Goal: Task Accomplishment & Management: Use online tool/utility

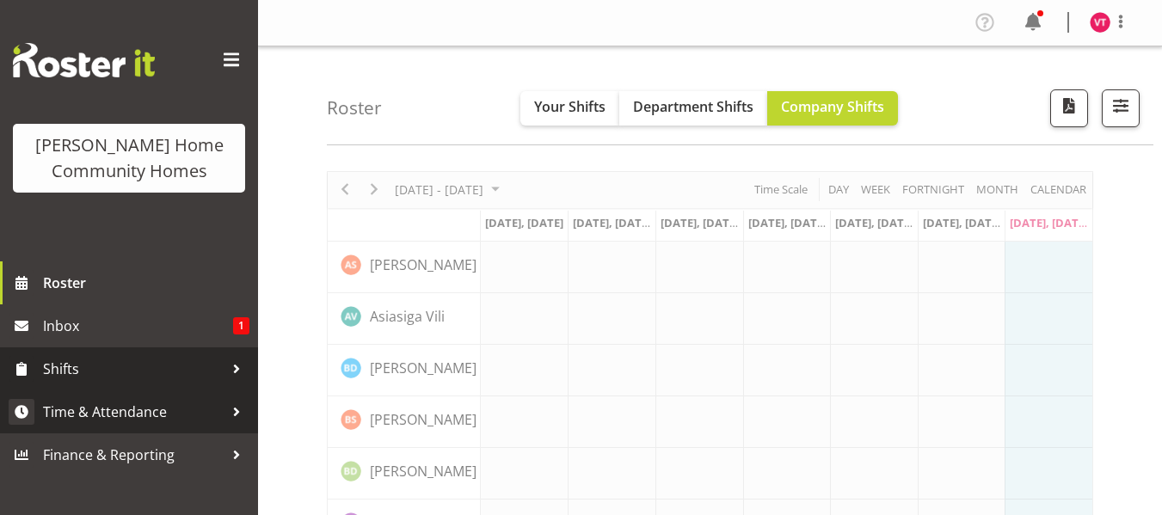
click at [194, 422] on span "Time & Attendance" at bounding box center [133, 412] width 181 height 26
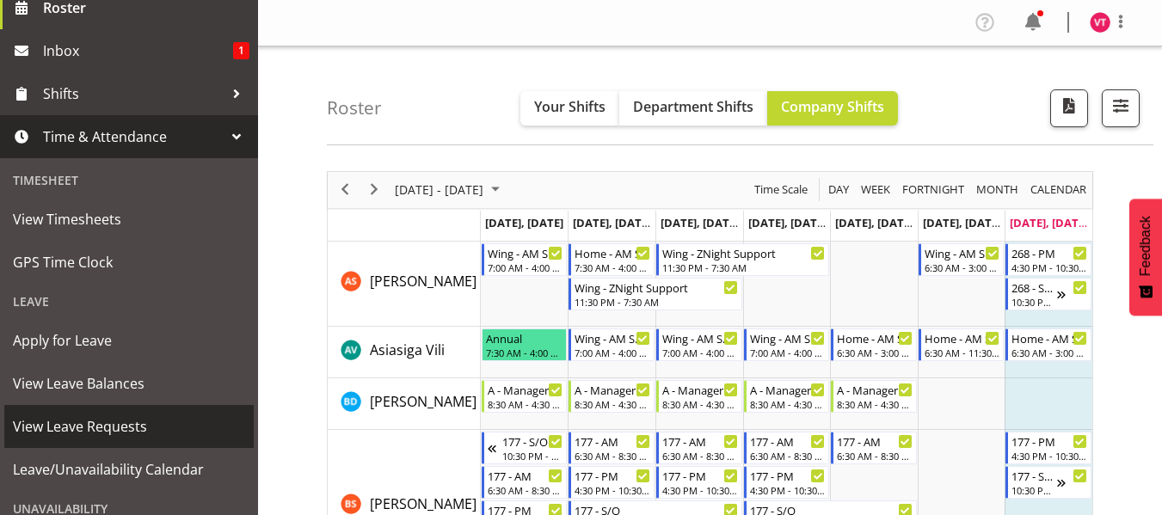
scroll to position [310, 0]
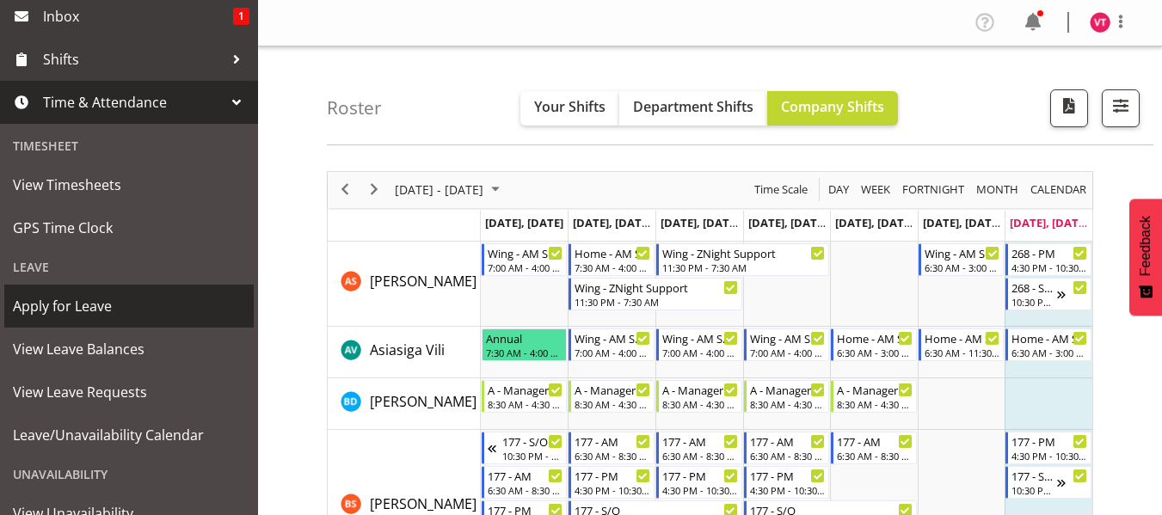
click at [167, 307] on span "Apply for Leave" at bounding box center [129, 306] width 232 height 26
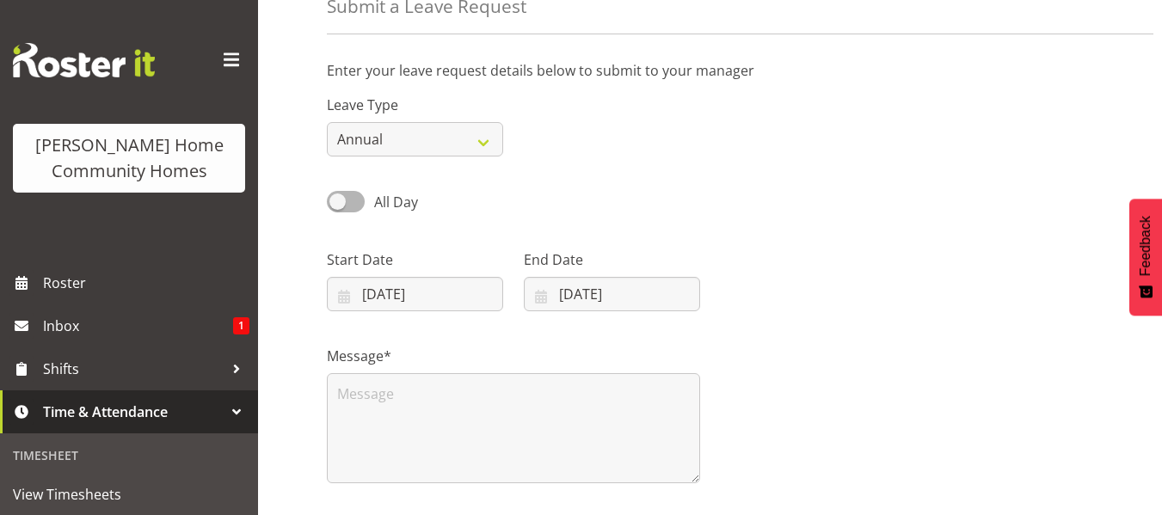
scroll to position [16, 0]
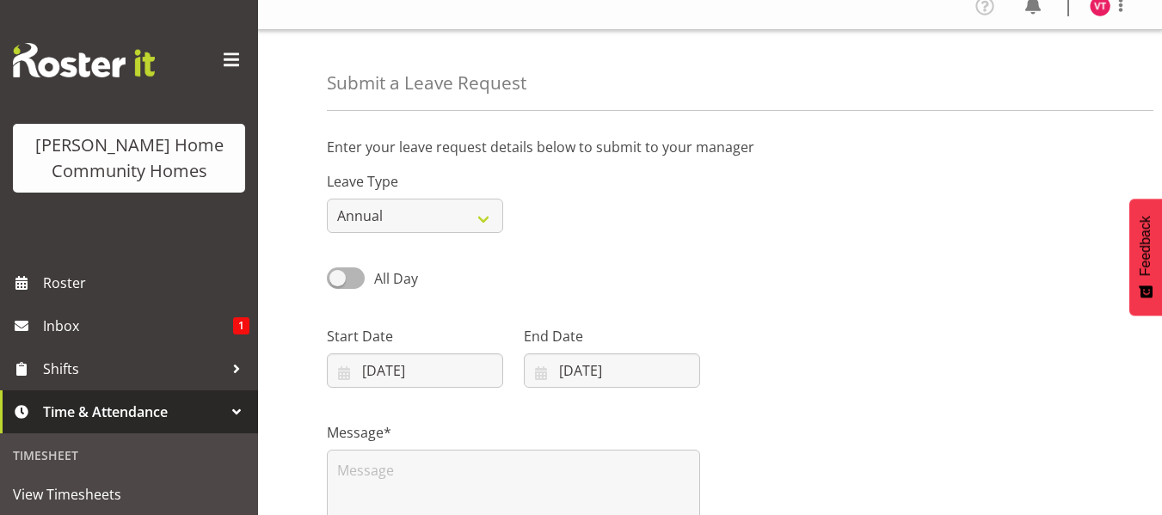
click at [224, 415] on div at bounding box center [237, 412] width 26 height 26
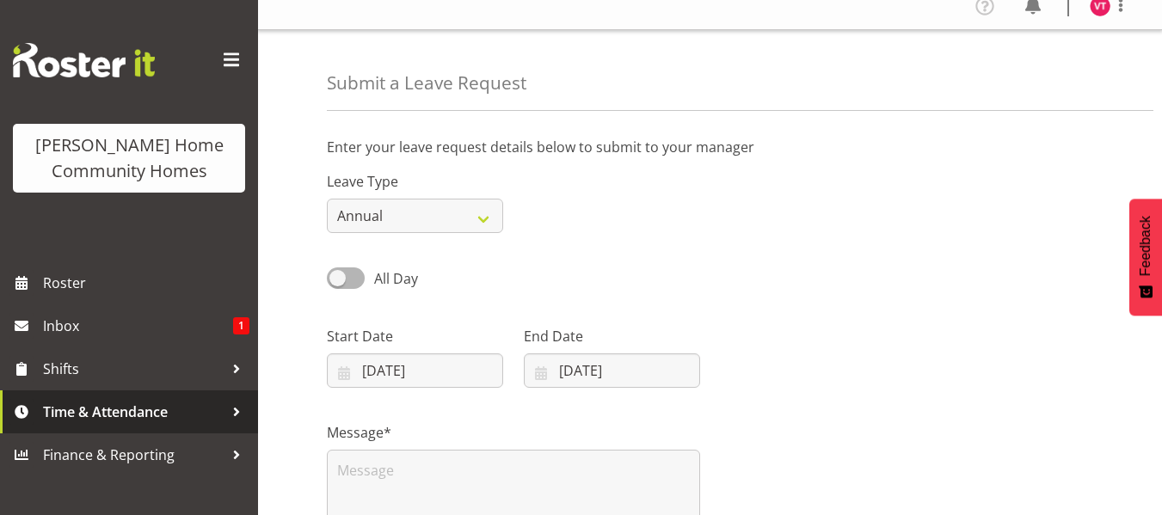
click at [223, 415] on span "Time & Attendance" at bounding box center [133, 412] width 181 height 26
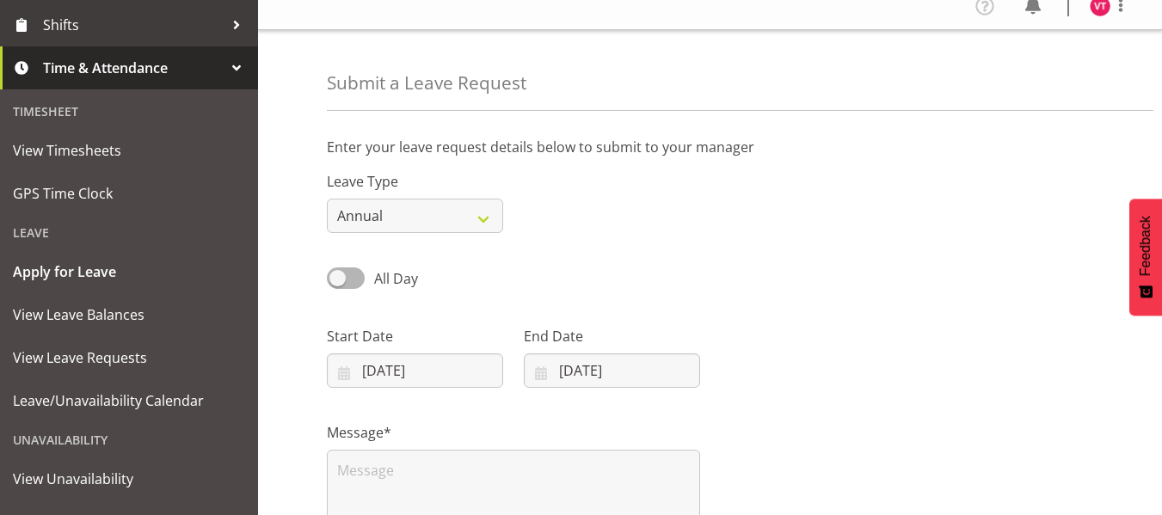
scroll to position [379, 0]
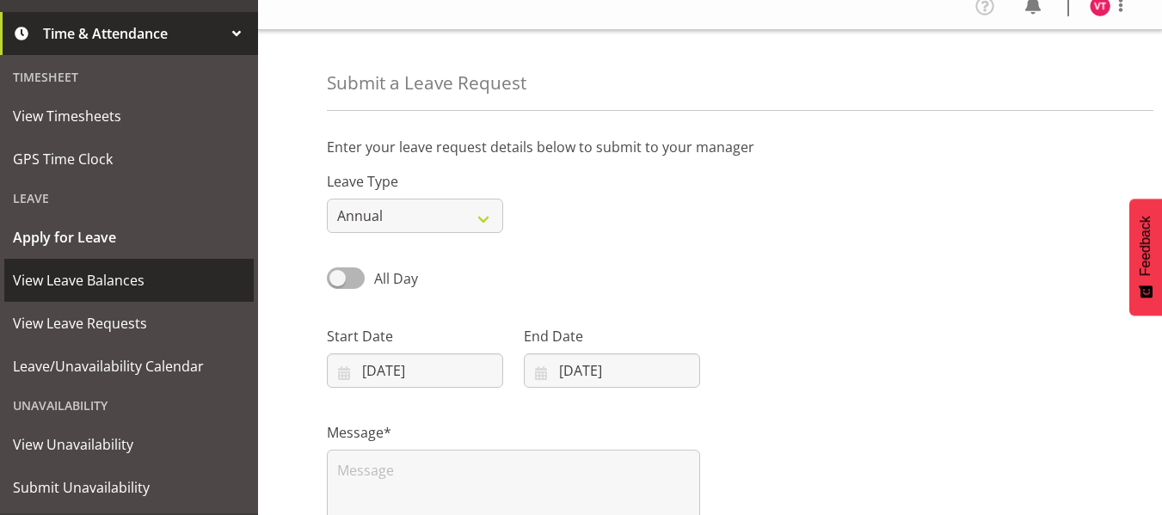
click at [166, 279] on span "View Leave Balances" at bounding box center [129, 281] width 232 height 26
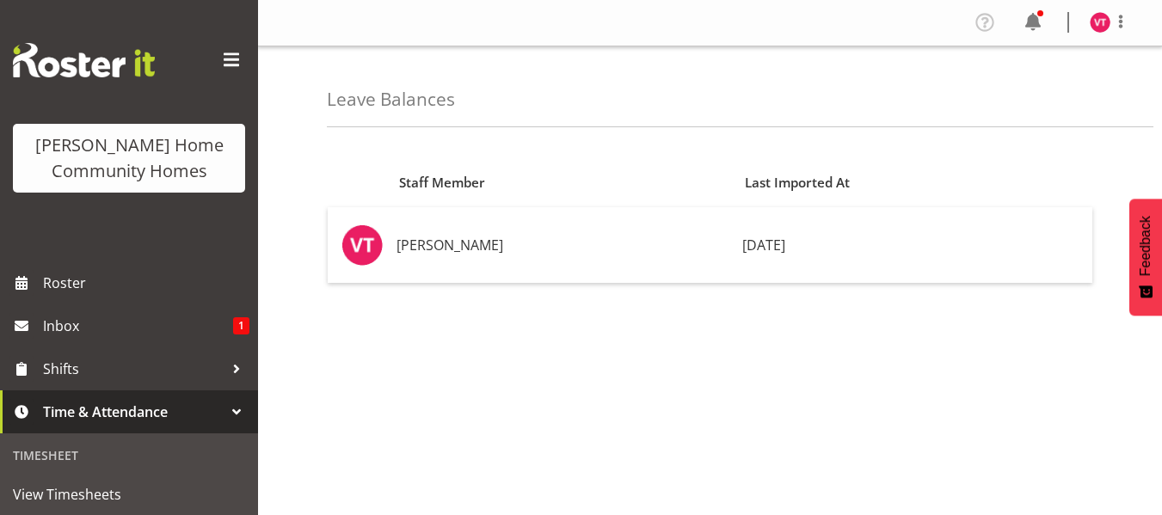
click at [225, 413] on div at bounding box center [237, 412] width 26 height 26
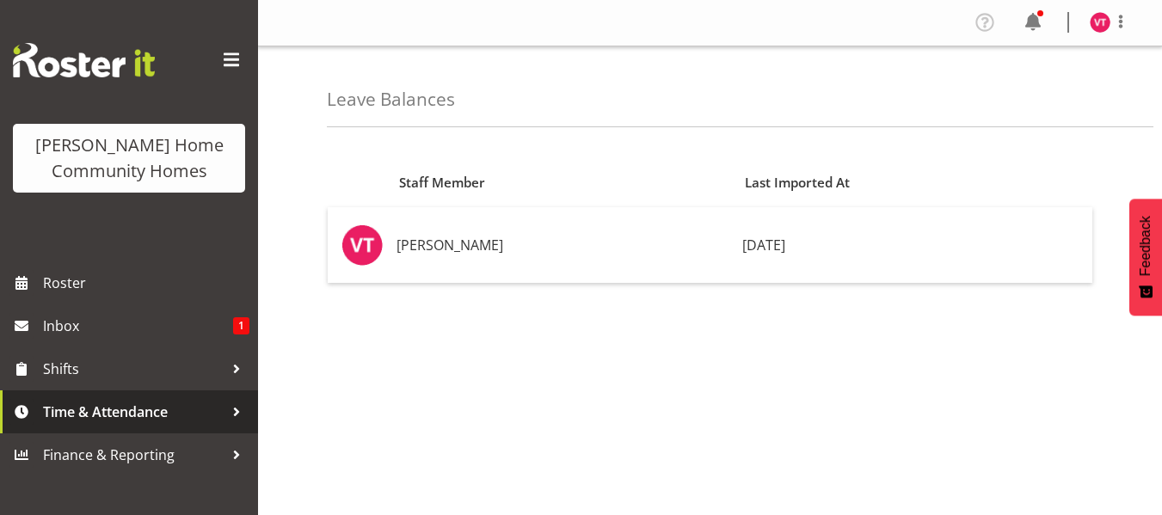
click at [225, 413] on div at bounding box center [237, 412] width 26 height 26
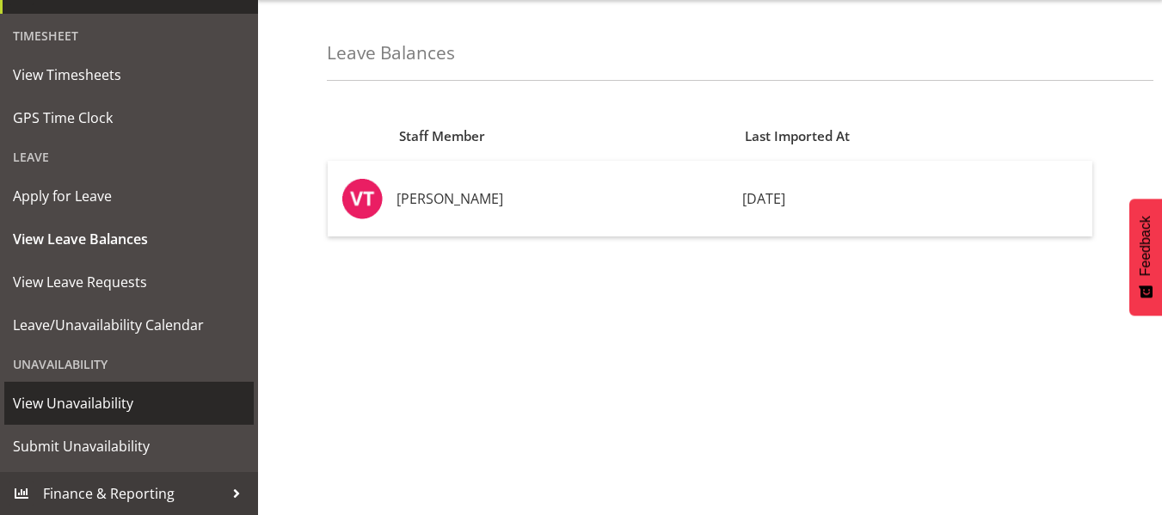
scroll to position [69, 0]
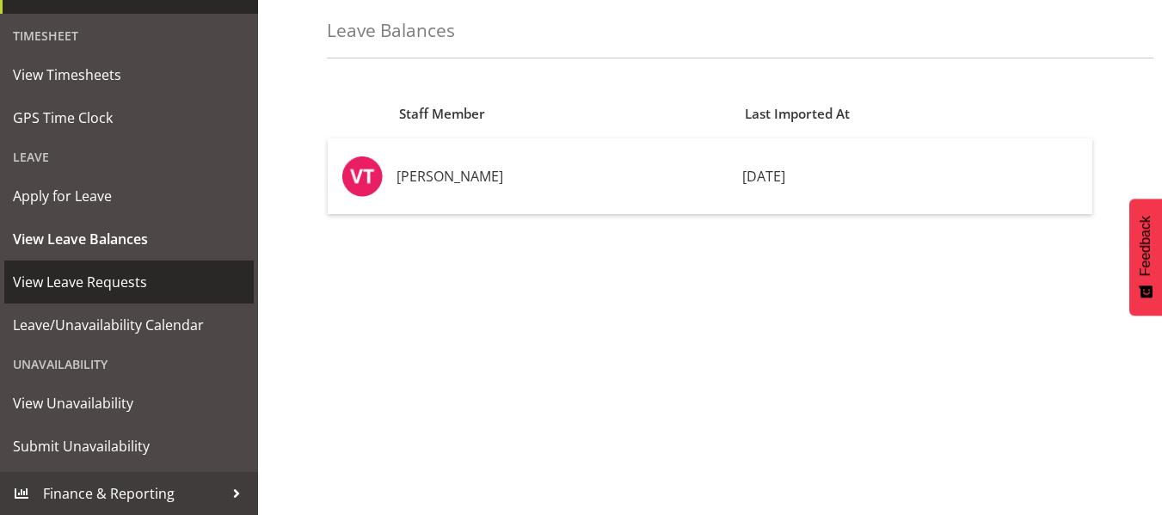
click at [168, 272] on span "View Leave Requests" at bounding box center [129, 282] width 232 height 26
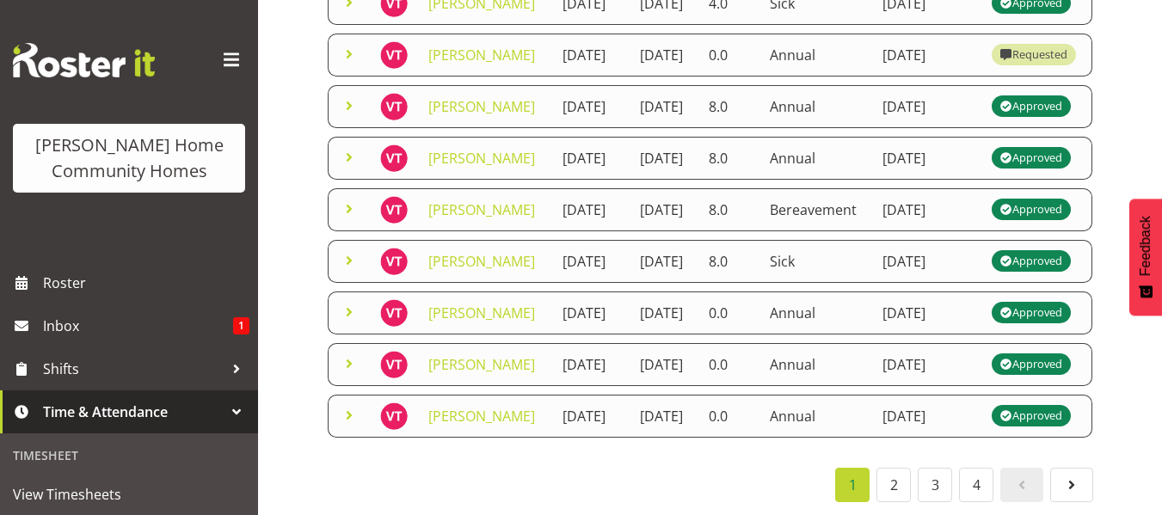
scroll to position [916, 0]
click at [889, 473] on link "2" at bounding box center [894, 485] width 34 height 34
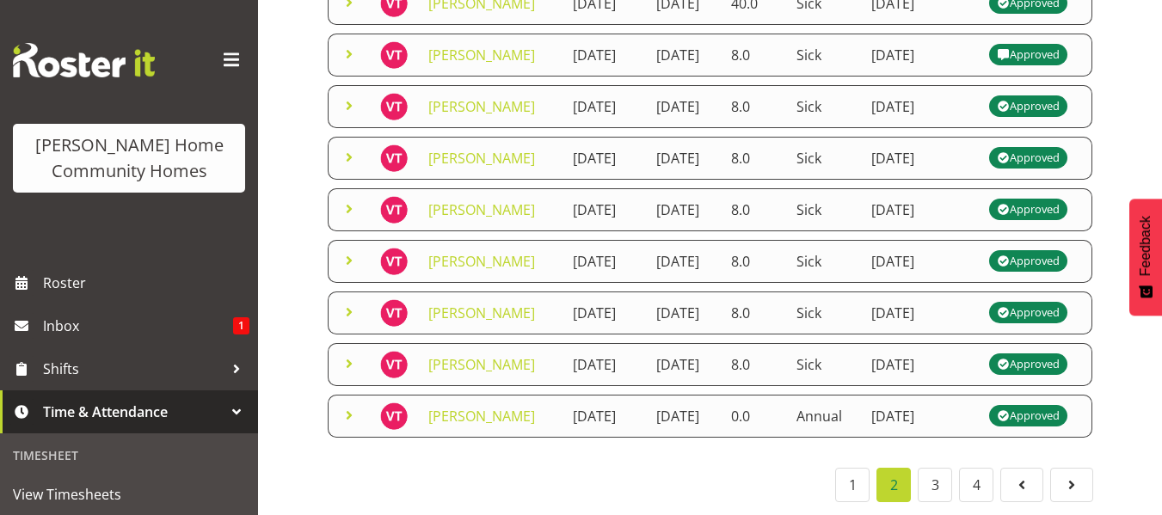
scroll to position [854, 0]
click at [854, 478] on link "1" at bounding box center [853, 485] width 34 height 34
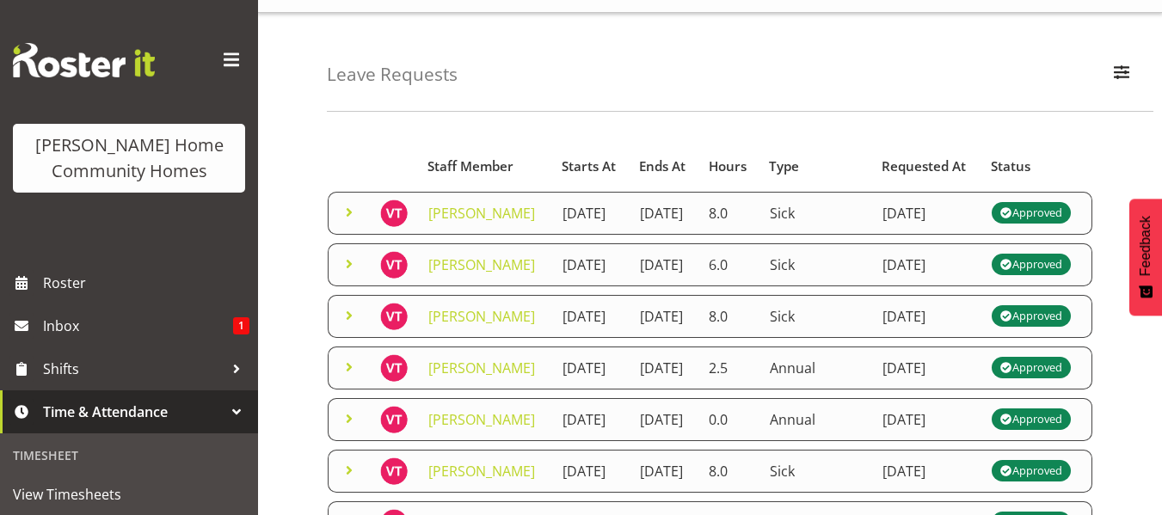
scroll to position [34, 0]
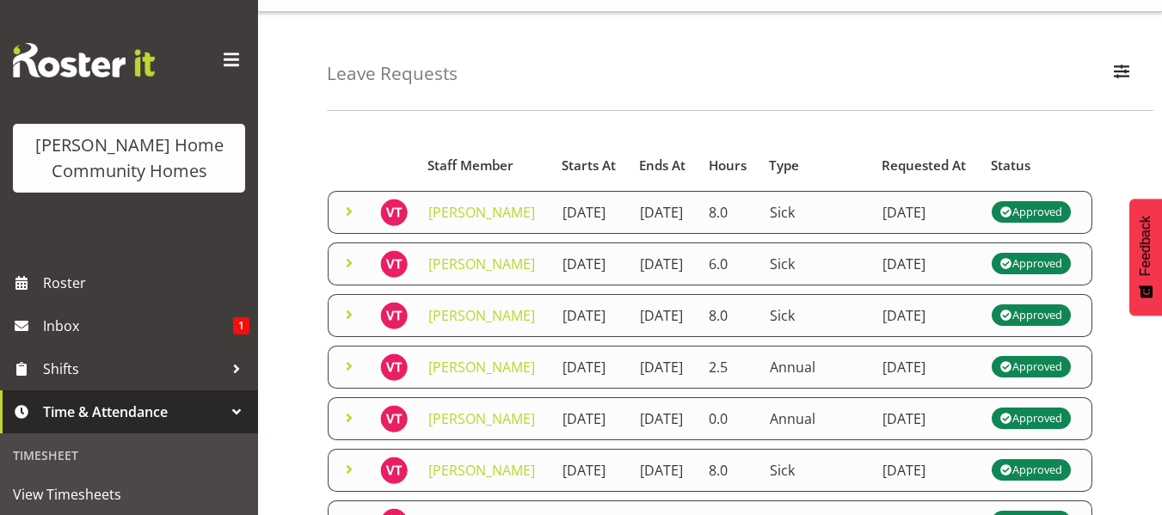
click at [195, 457] on div "Timesheet" at bounding box center [129, 455] width 250 height 35
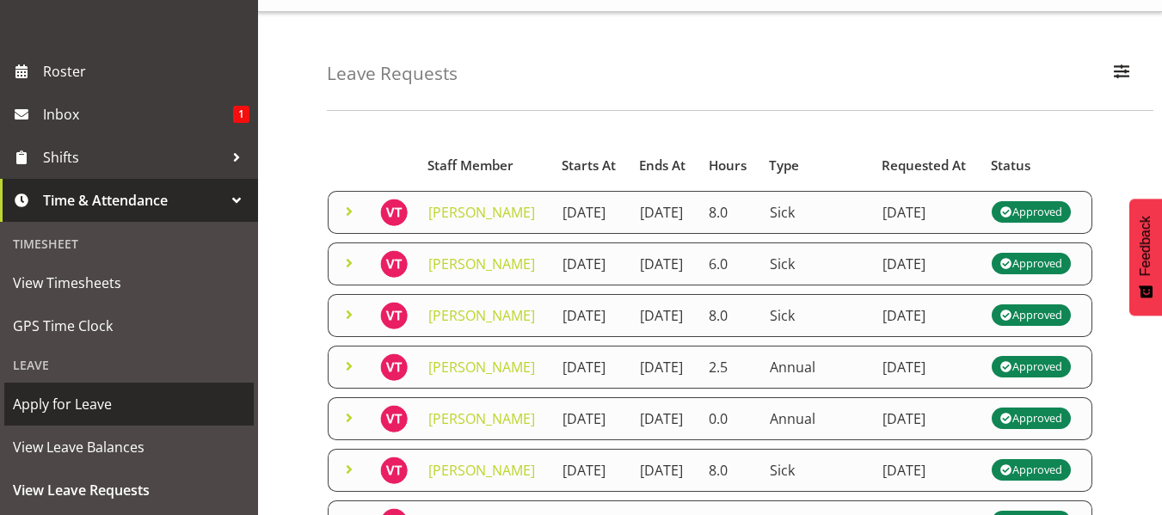
scroll to position [275, 0]
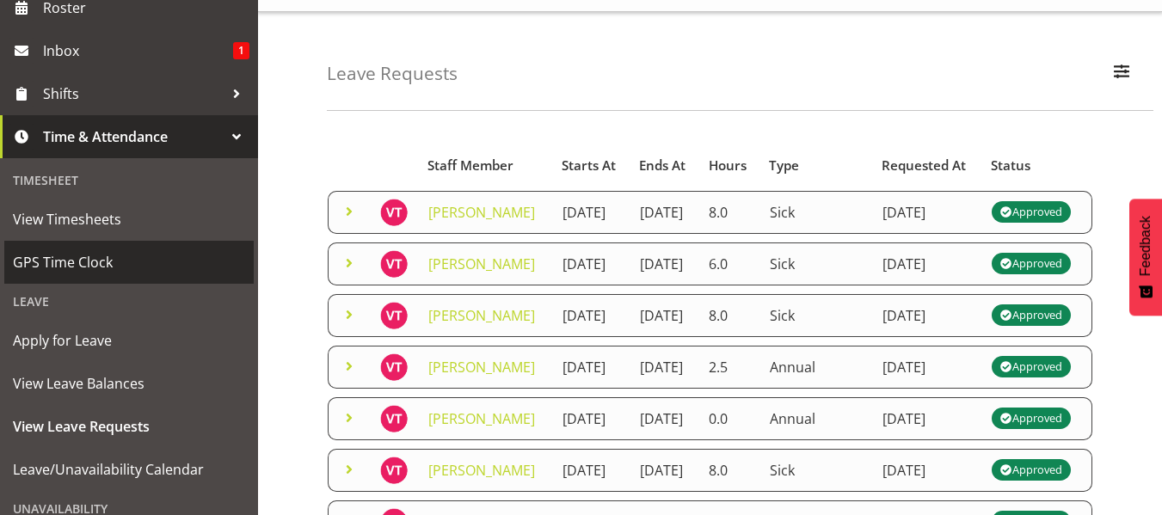
click at [144, 263] on span "GPS Time Clock" at bounding box center [129, 263] width 232 height 26
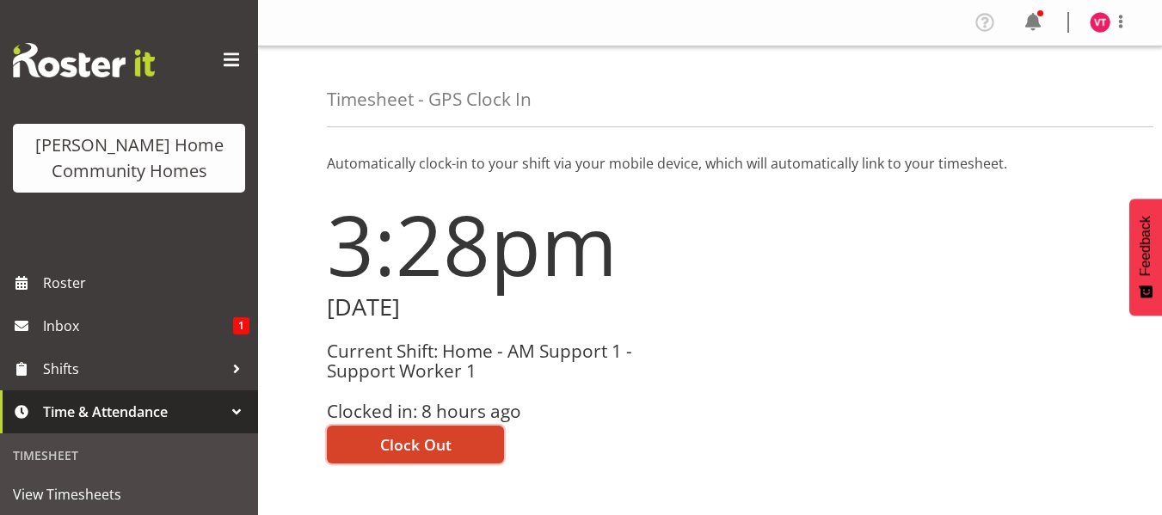
click at [418, 447] on span "Clock Out" at bounding box center [415, 445] width 71 height 22
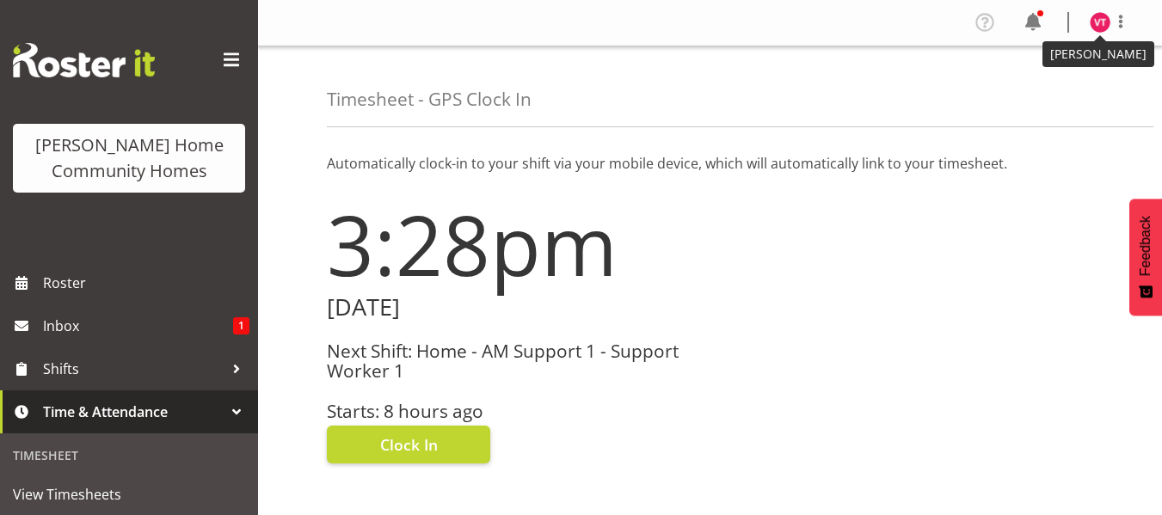
click at [1101, 21] on img at bounding box center [1100, 22] width 21 height 21
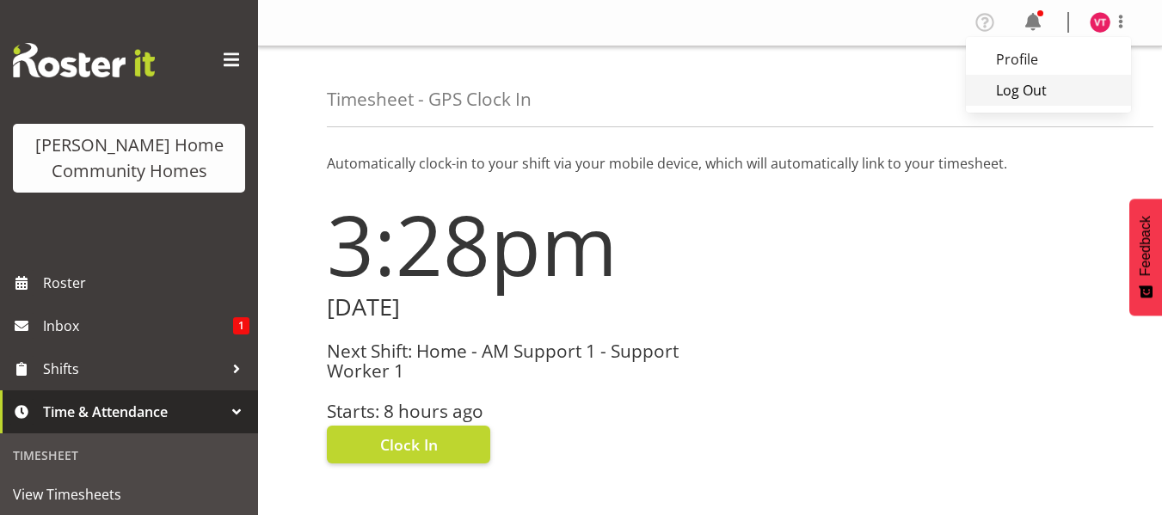
click at [1043, 89] on link "Log Out" at bounding box center [1048, 90] width 165 height 31
